Goal: Information Seeking & Learning: Learn about a topic

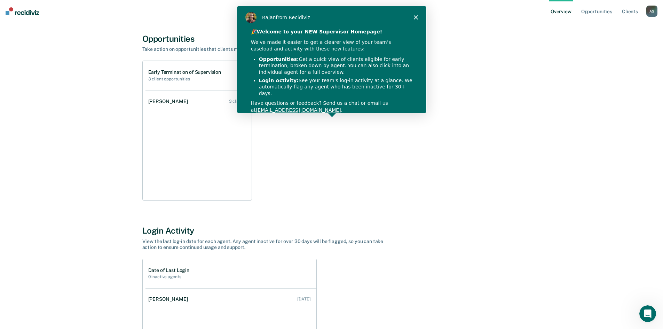
click at [414, 15] on icon "Close" at bounding box center [415, 17] width 4 height 4
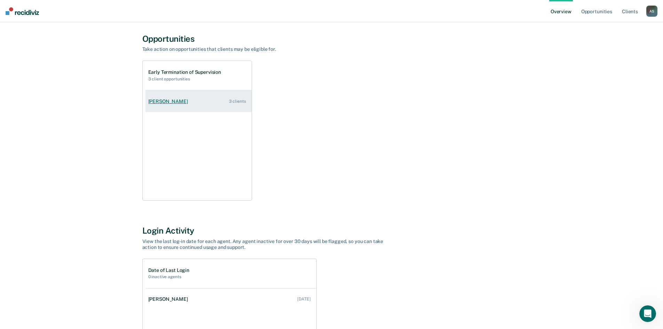
click at [234, 100] on div "3 clients" at bounding box center [237, 101] width 17 height 5
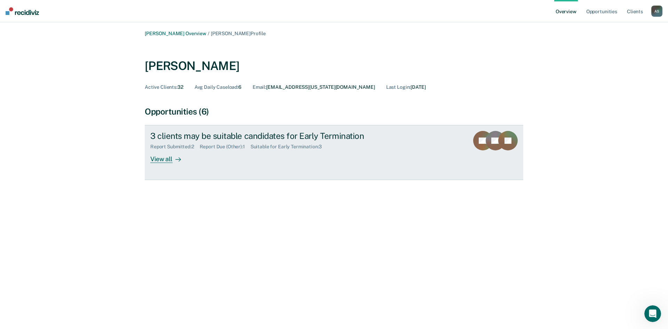
click at [242, 139] on div "3 clients may be suitable candidates for Early Termination" at bounding box center [272, 136] width 244 height 10
